Goal: Check status

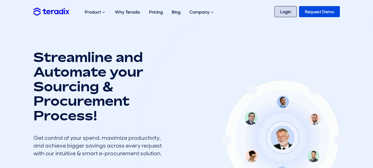
click at [283, 15] on link "Login" at bounding box center [286, 11] width 22 height 11
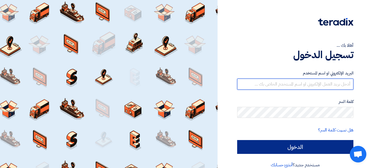
type input "[EMAIL_ADDRESS][DOMAIN_NAME]"
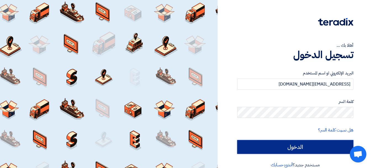
click at [288, 142] on input "الدخول" at bounding box center [295, 147] width 116 height 14
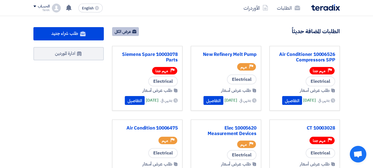
click at [129, 34] on link "عرض الكل" at bounding box center [125, 31] width 27 height 9
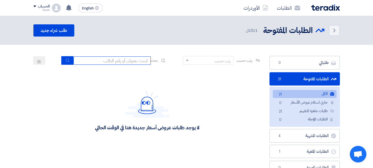
click at [122, 61] on input at bounding box center [111, 60] width 77 height 8
type input "10007844"
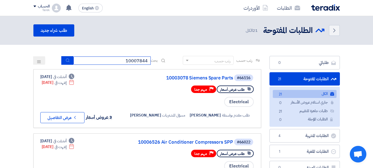
drag, startPoint x: 114, startPoint y: 61, endPoint x: 153, endPoint y: 61, distance: 38.4
click at [153, 61] on div "بحث 10007844" at bounding box center [114, 60] width 105 height 9
